Goal: Information Seeking & Learning: Learn about a topic

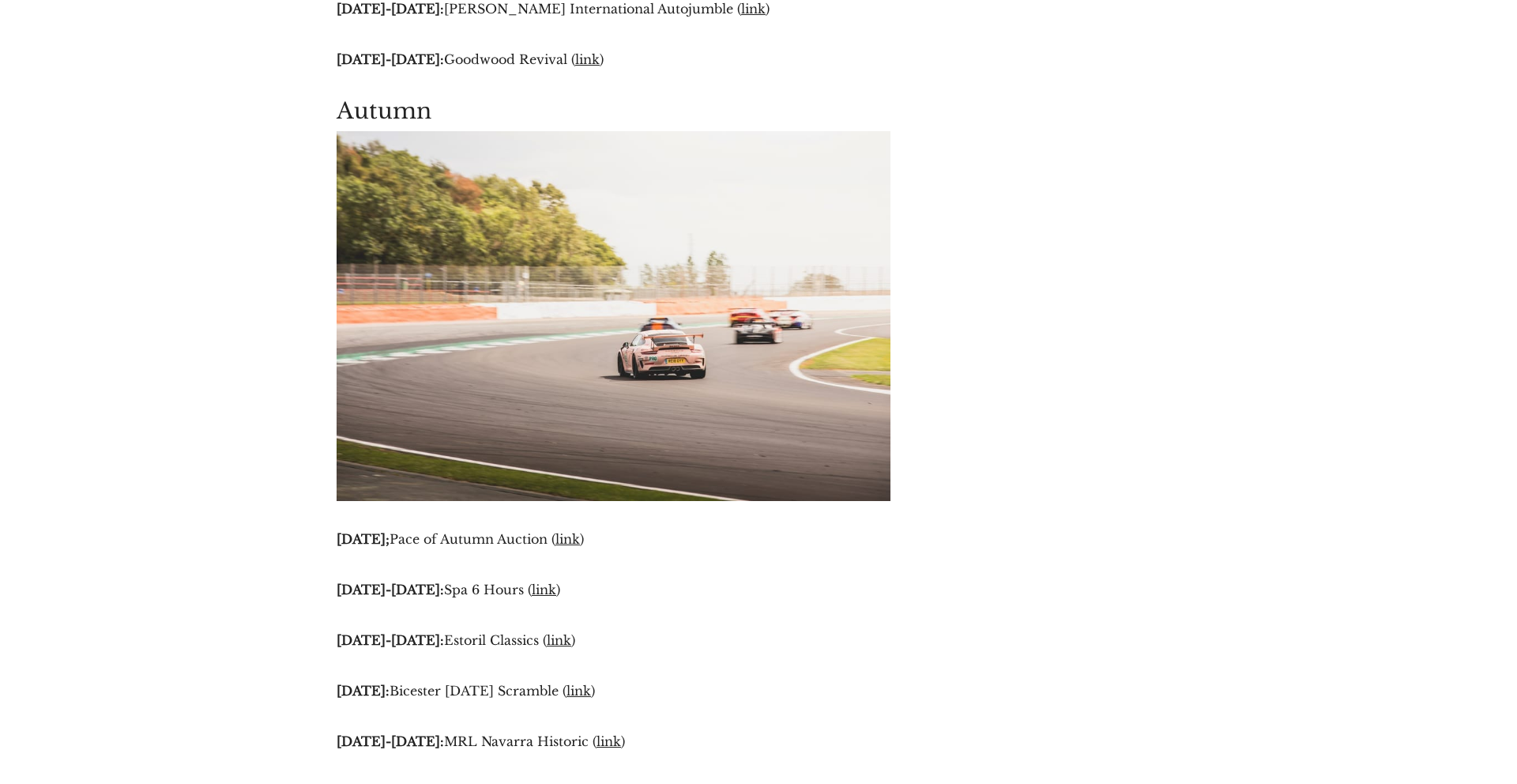
scroll to position [5385, 0]
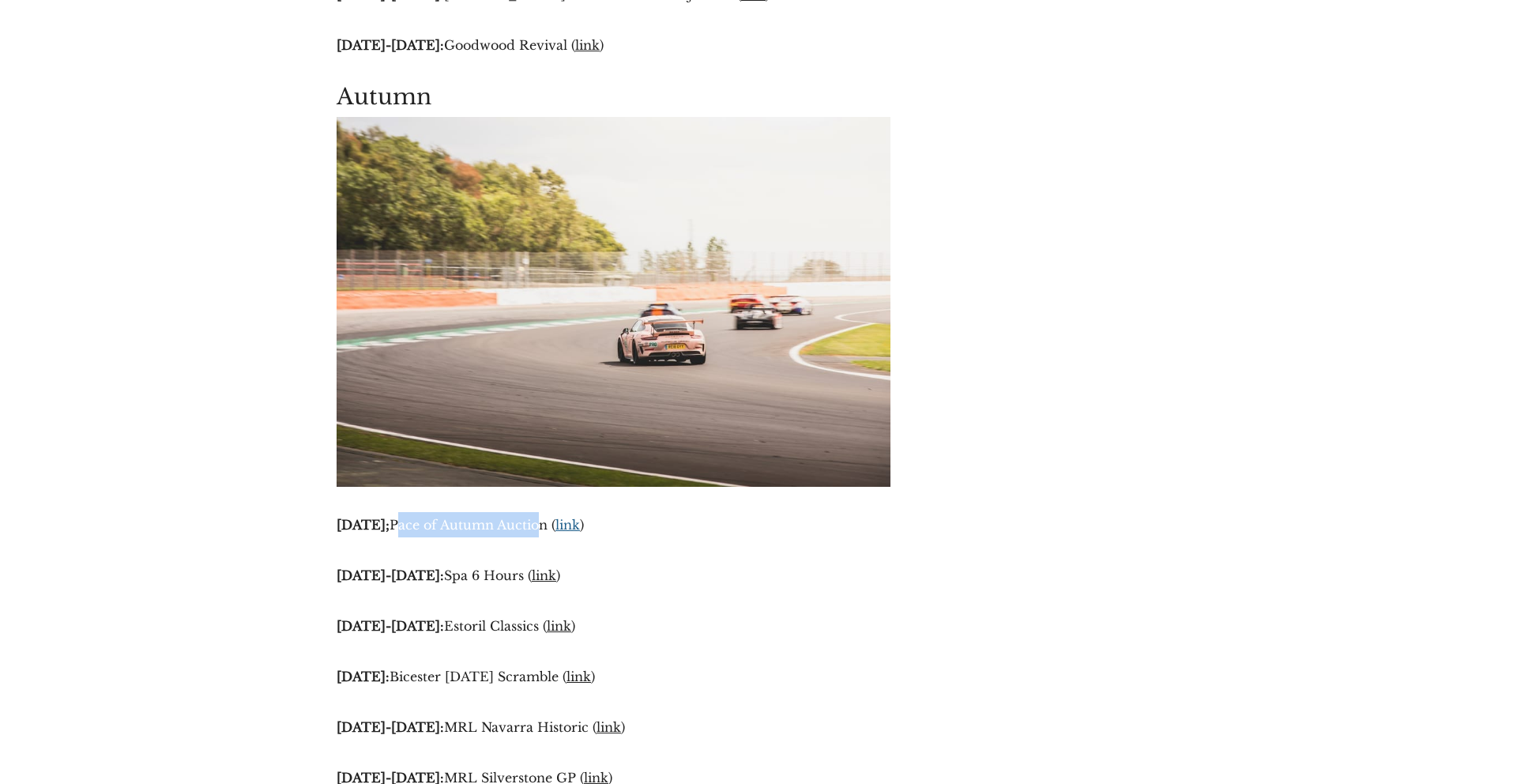
drag, startPoint x: 452, startPoint y: 521, endPoint x: 617, endPoint y: 521, distance: 165.0
click at [601, 521] on p "20th September; Pace of Autumn Auction ( link )" at bounding box center [614, 524] width 554 height 25
click at [580, 521] on link "link" at bounding box center [568, 524] width 24 height 16
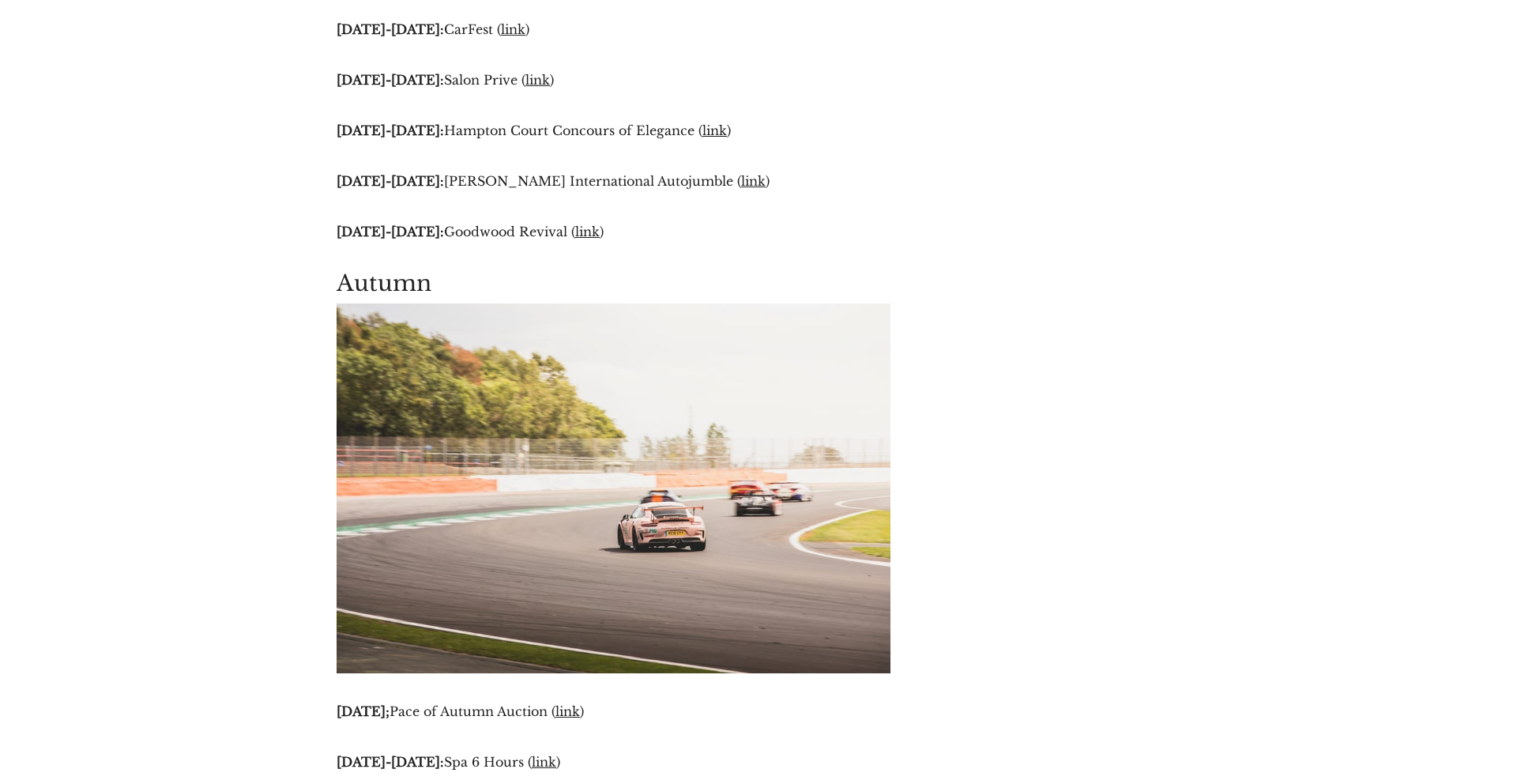
scroll to position [5056, 0]
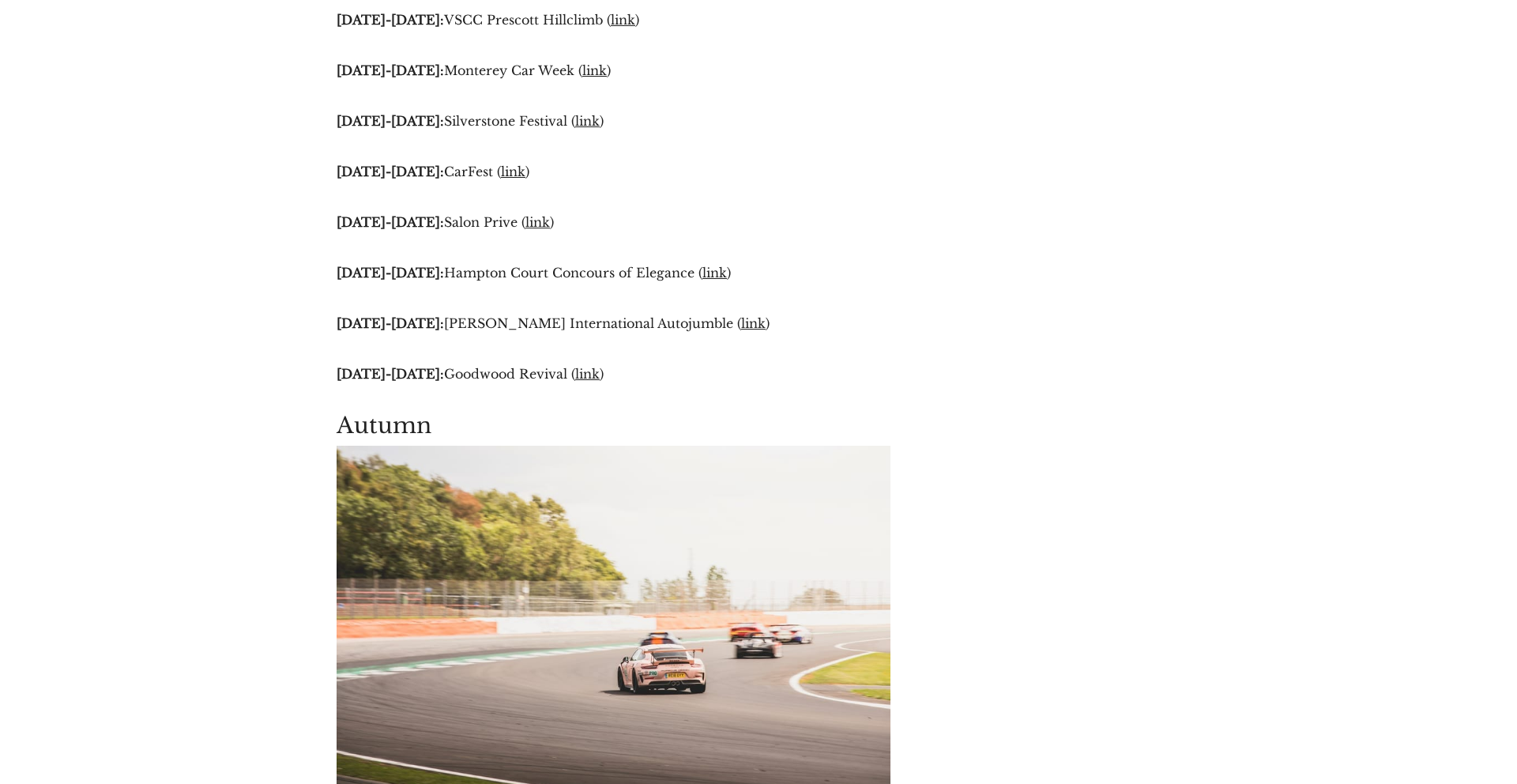
drag, startPoint x: 323, startPoint y: 311, endPoint x: 608, endPoint y: 313, distance: 285.0
copy p "20th September; Pace of Autumn Auction"
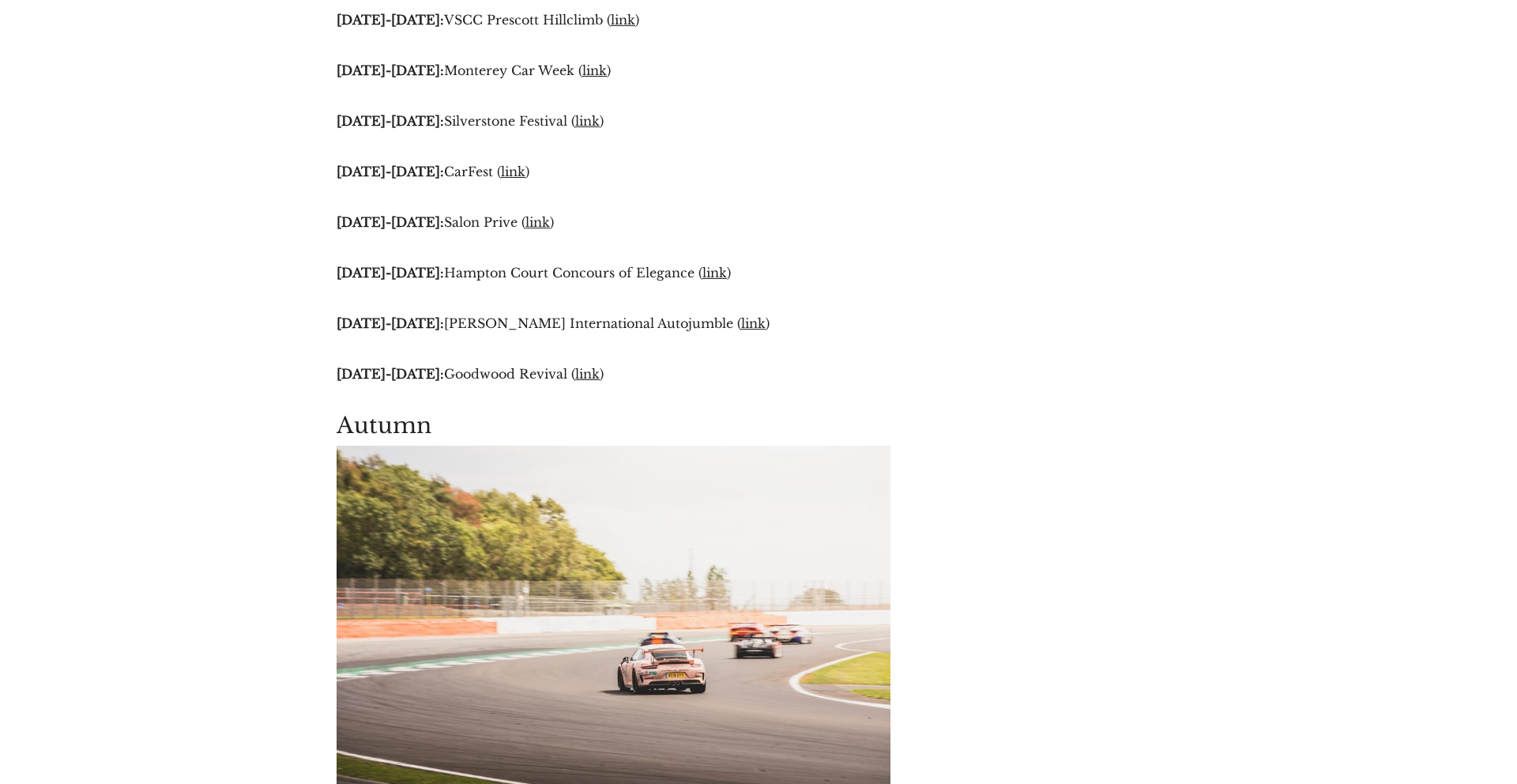
scroll to position [5056, 0]
drag, startPoint x: 283, startPoint y: 360, endPoint x: 547, endPoint y: 361, distance: 264.0
copy p "[DATE]-[DATE]: Spa 6 Hours"
